Goal: Find specific page/section: Find specific page/section

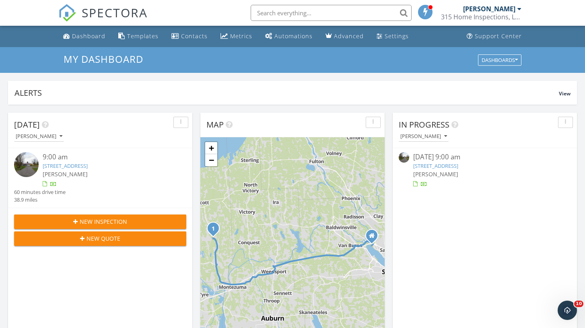
click at [449, 167] on link "[STREET_ADDRESS]" at bounding box center [435, 165] width 45 height 7
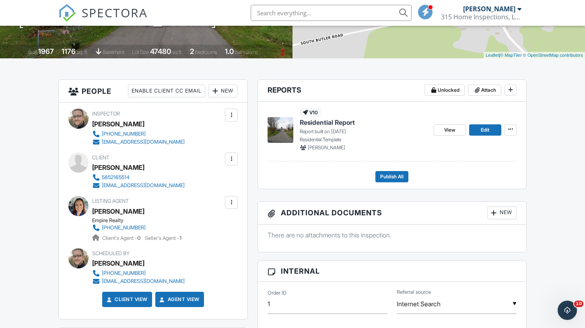
scroll to position [172, 0]
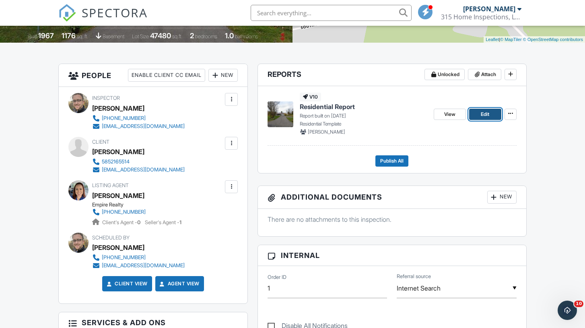
click at [486, 115] on span "Edit" at bounding box center [485, 114] width 8 height 8
